Goal: Information Seeking & Learning: Learn about a topic

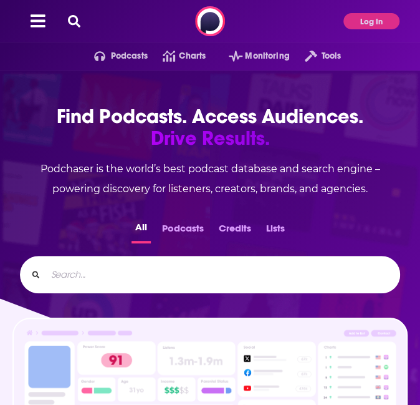
click at [75, 22] on icon at bounding box center [74, 21] width 12 height 12
click at [72, 22] on icon at bounding box center [74, 21] width 12 height 12
click at [76, 278] on input "Search..." at bounding box center [218, 274] width 344 height 20
paste input "The Culture Leaders Podcast"
type input "The Culture Leaders Podcast"
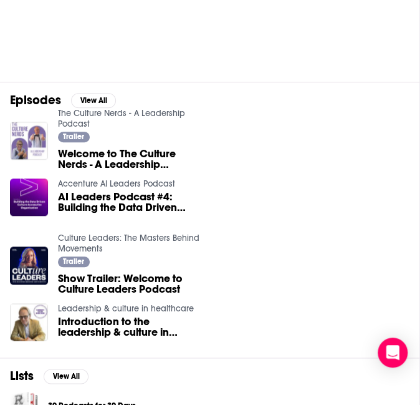
scroll to position [205, 0]
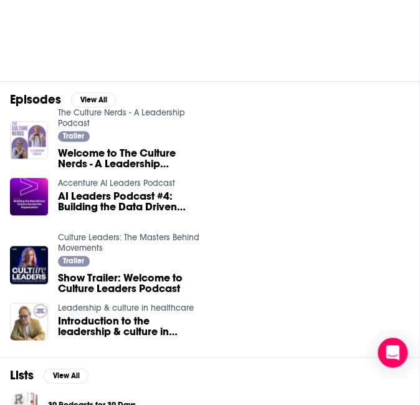
click at [84, 240] on link "Culture Leaders: The Masters Behind Movements" at bounding box center [129, 242] width 142 height 21
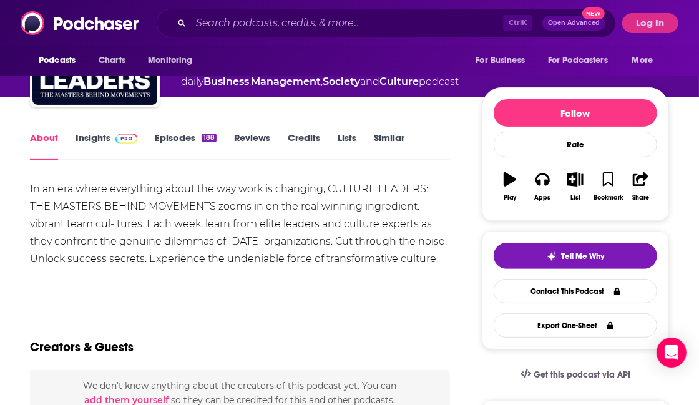
scroll to position [81, 0]
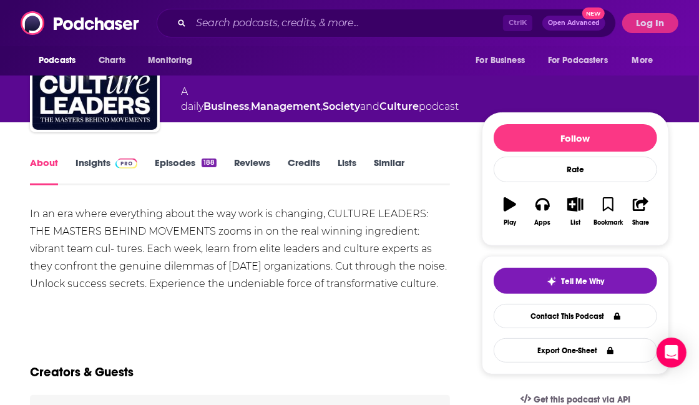
click at [102, 166] on link "Insights" at bounding box center [106, 171] width 62 height 29
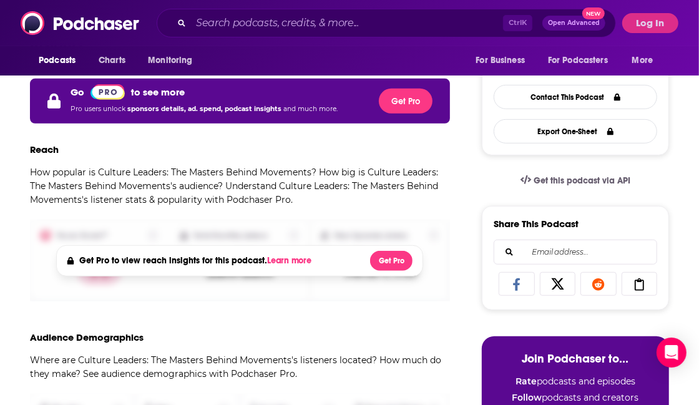
scroll to position [299, 0]
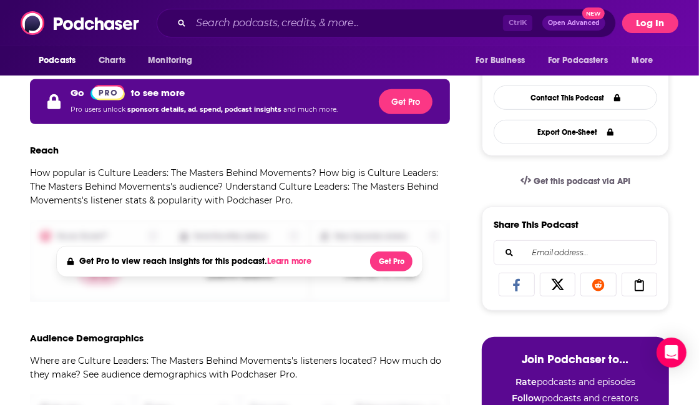
click at [420, 27] on button "Log In" at bounding box center [650, 23] width 56 height 20
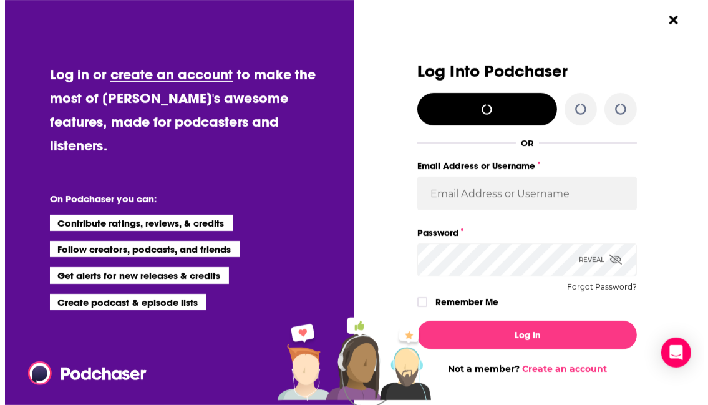
scroll to position [0, 0]
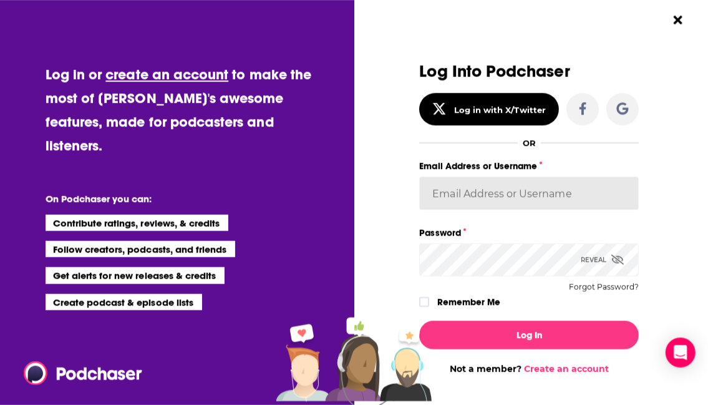
click at [420, 201] on input "Email Address or Username" at bounding box center [529, 194] width 220 height 34
type input "BerkMarc"
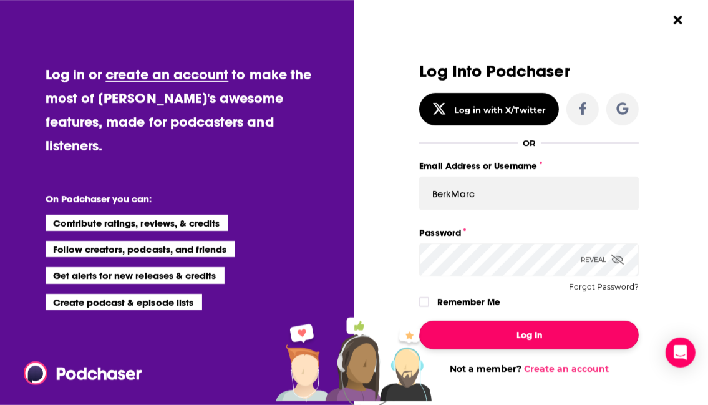
click at [420, 341] on button "Log In" at bounding box center [529, 335] width 220 height 29
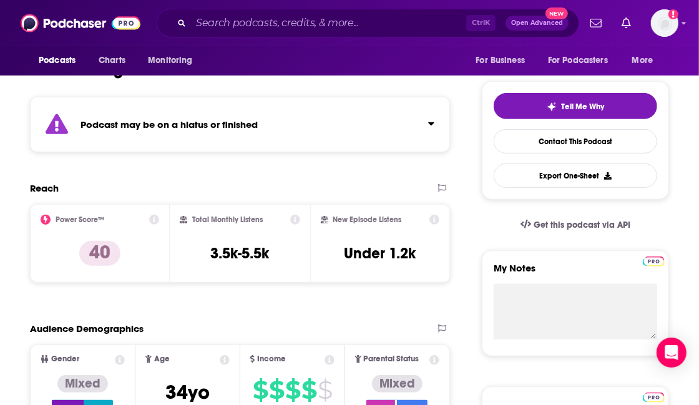
scroll to position [257, 0]
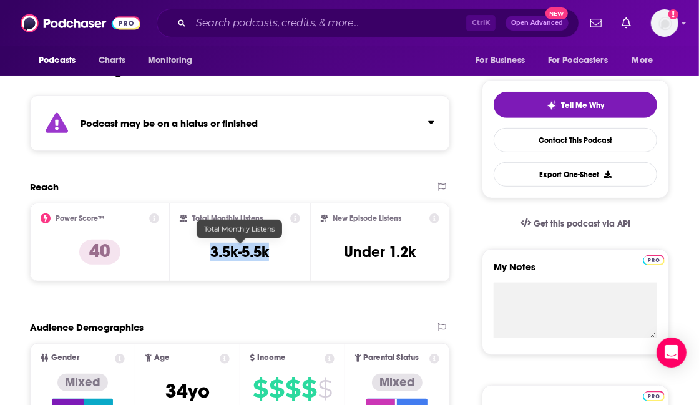
drag, startPoint x: 279, startPoint y: 256, endPoint x: 210, endPoint y: 255, distance: 69.2
click at [210, 255] on div "Total Monthly Listens 3.5k-5.5k" at bounding box center [240, 241] width 120 height 57
copy h3 "3.5k-5.5k"
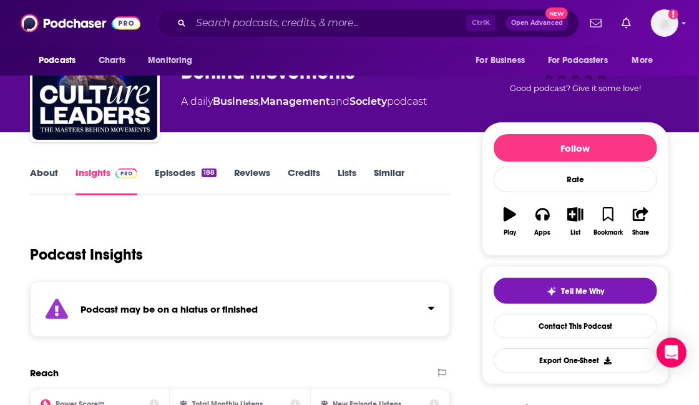
scroll to position [0, 0]
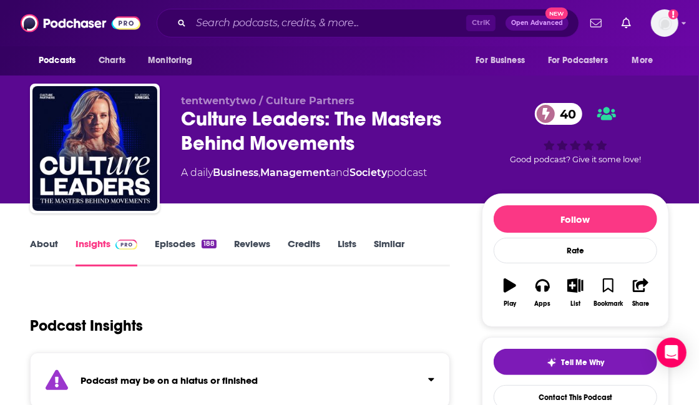
click at [170, 246] on link "Episodes 188" at bounding box center [186, 252] width 62 height 29
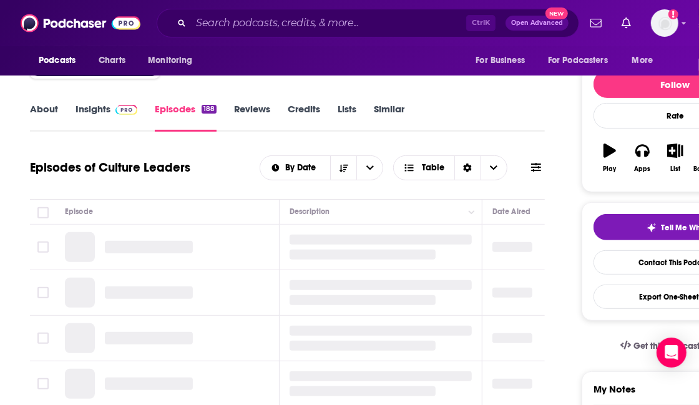
scroll to position [208, 0]
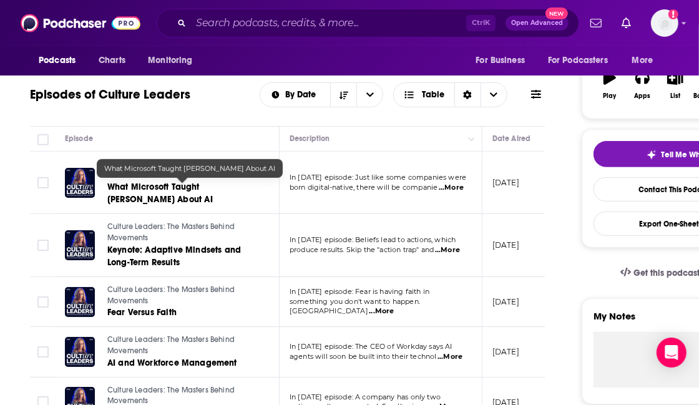
click at [189, 190] on span "What Microsoft Taught [PERSON_NAME] About AI" at bounding box center [159, 193] width 105 height 23
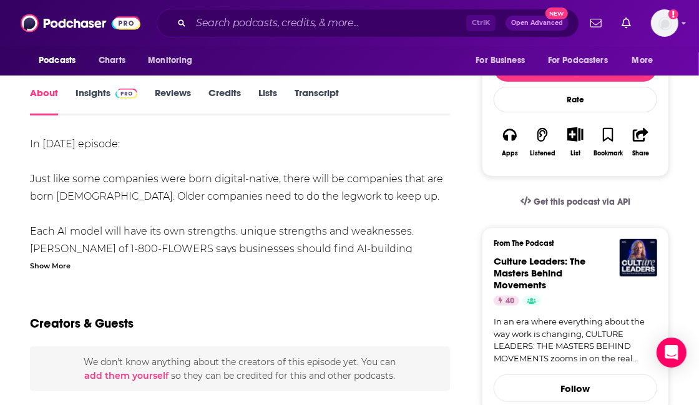
scroll to position [189, 0]
click at [57, 264] on div "Show More" at bounding box center [50, 265] width 41 height 12
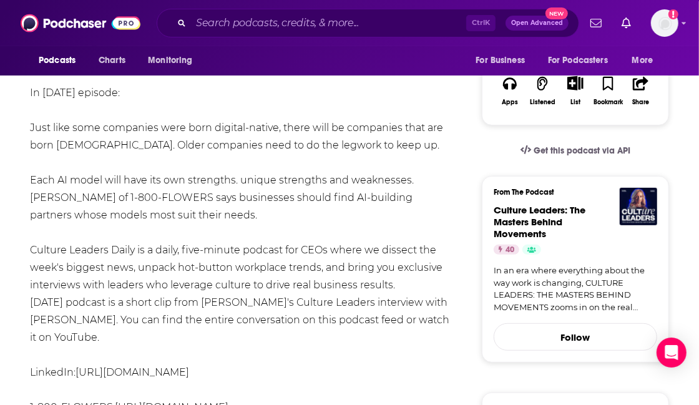
scroll to position [240, 0]
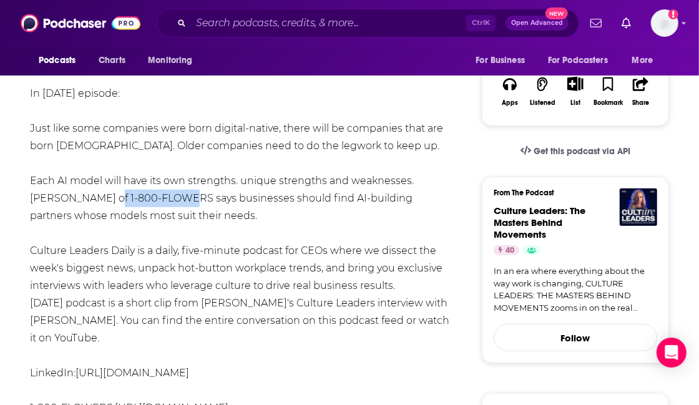
drag, startPoint x: 168, startPoint y: 198, endPoint x: 85, endPoint y: 200, distance: 82.3
click at [85, 200] on div "In [DATE] episode: Just like some companies were born digital-native, there wil…" at bounding box center [240, 373] width 420 height 576
copy div "1-800-FLOWERS"
click at [167, 200] on div "In [DATE] episode: Just like some companies were born digital-native, there wil…" at bounding box center [240, 373] width 420 height 576
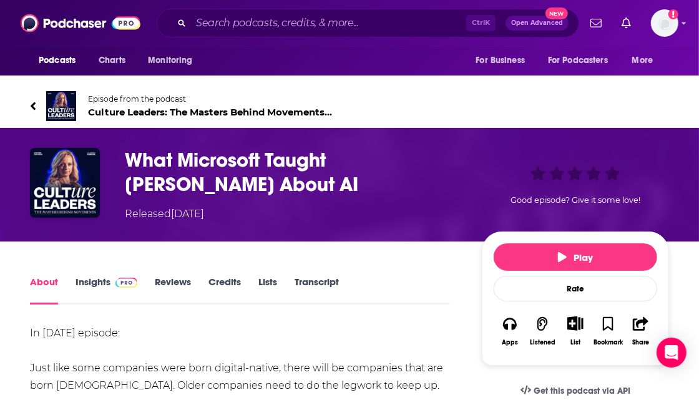
scroll to position [0, 0]
click at [315, 112] on span "Culture Leaders: The Masters Behind Movements 40" at bounding box center [218, 112] width 261 height 12
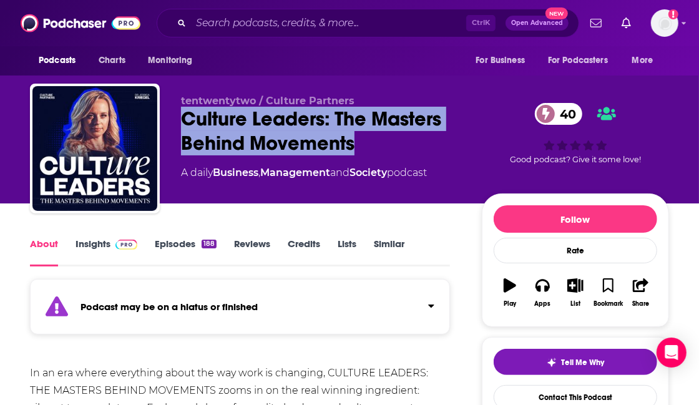
drag, startPoint x: 178, startPoint y: 117, endPoint x: 358, endPoint y: 138, distance: 180.8
click at [358, 138] on div "tentwentytwo / Culture Partners Culture Leaders: The Masters Behind Movements 4…" at bounding box center [349, 151] width 639 height 135
copy h1 "Culture Leaders: The Masters Behind Movements"
